Goal: Task Accomplishment & Management: Use online tool/utility

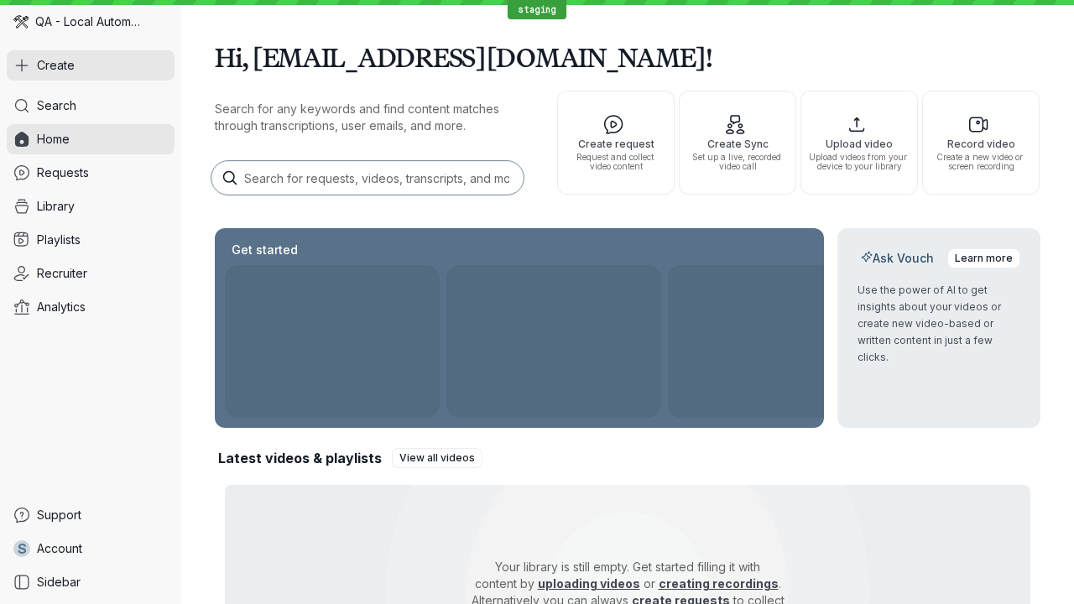
click at [91, 65] on button "Create" at bounding box center [91, 65] width 168 height 30
